Goal: Information Seeking & Learning: Learn about a topic

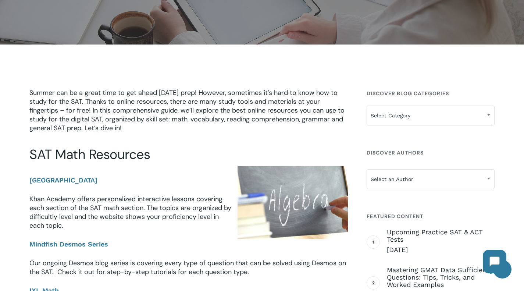
scroll to position [156, 0]
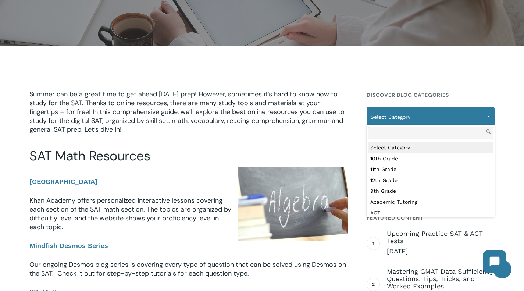
click at [420, 111] on span "Select Category" at bounding box center [430, 116] width 127 height 15
click at [413, 121] on span "Select Category" at bounding box center [430, 116] width 127 height 15
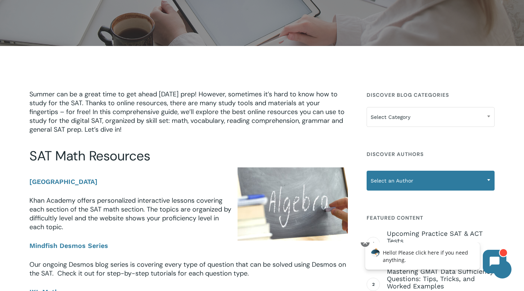
click at [394, 184] on span "Select an Author" at bounding box center [430, 180] width 127 height 15
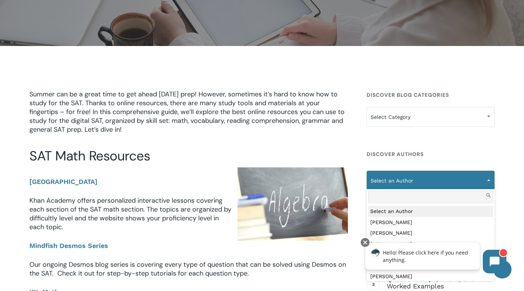
click at [394, 184] on span "Select an Author" at bounding box center [430, 180] width 127 height 15
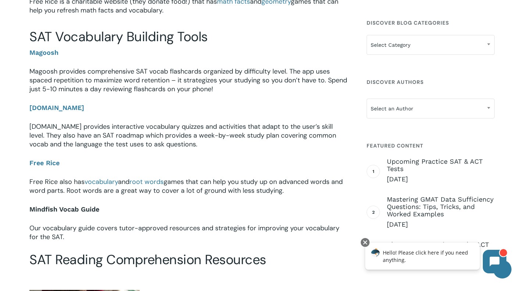
scroll to position [519, 0]
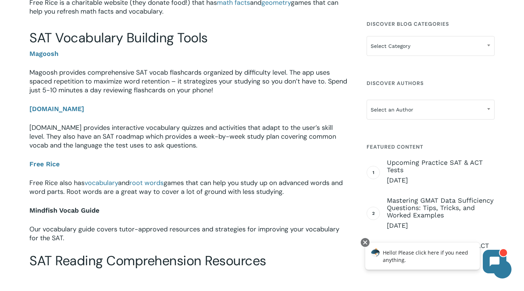
click at [92, 211] on b "Mindfish Vocab Guide" at bounding box center [64, 210] width 70 height 8
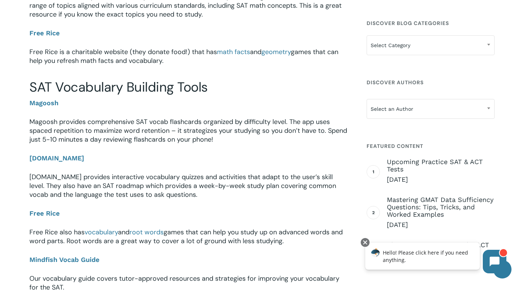
scroll to position [479, 0]
